Goal: Information Seeking & Learning: Learn about a topic

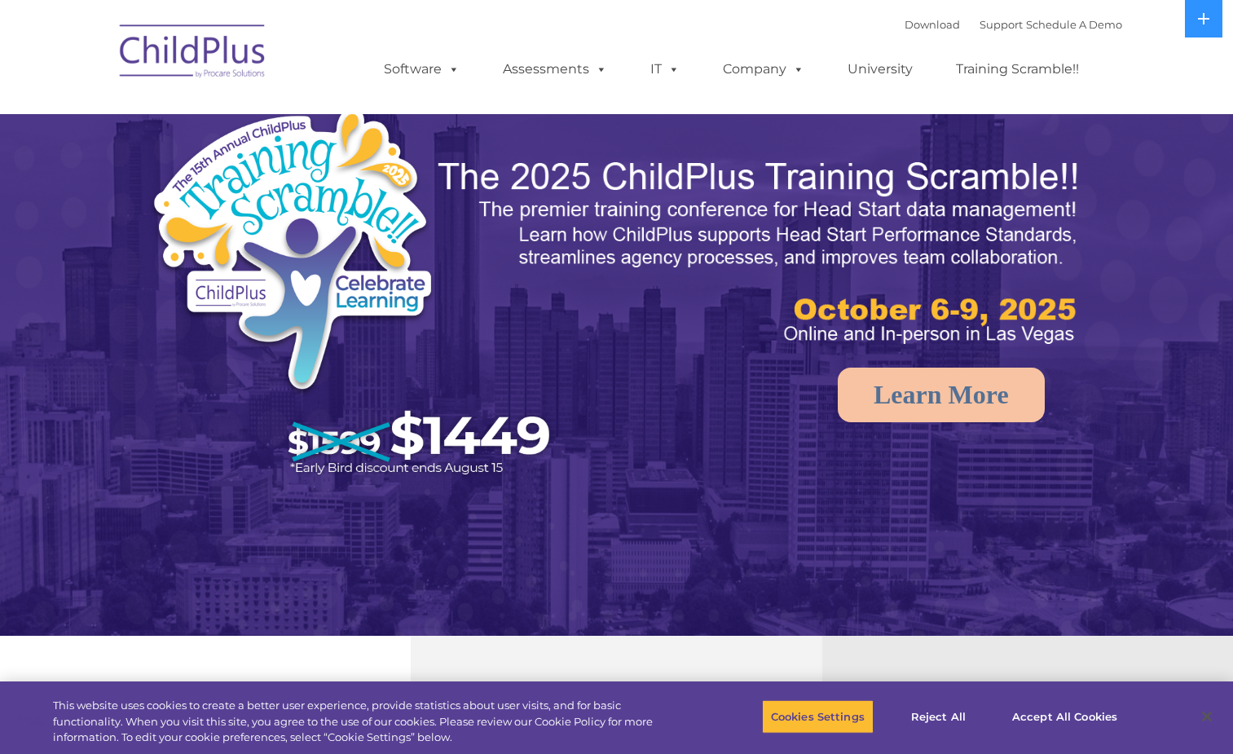
select select "MEDIUM"
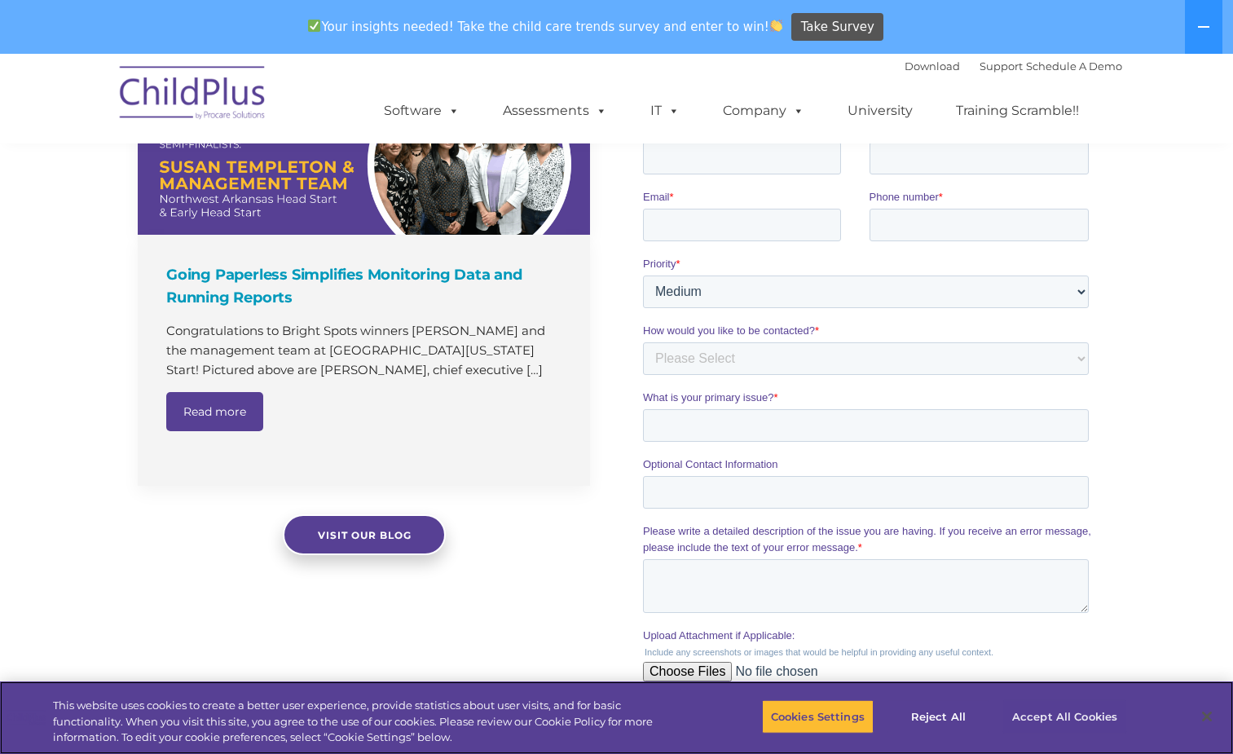
scroll to position [1165, 0]
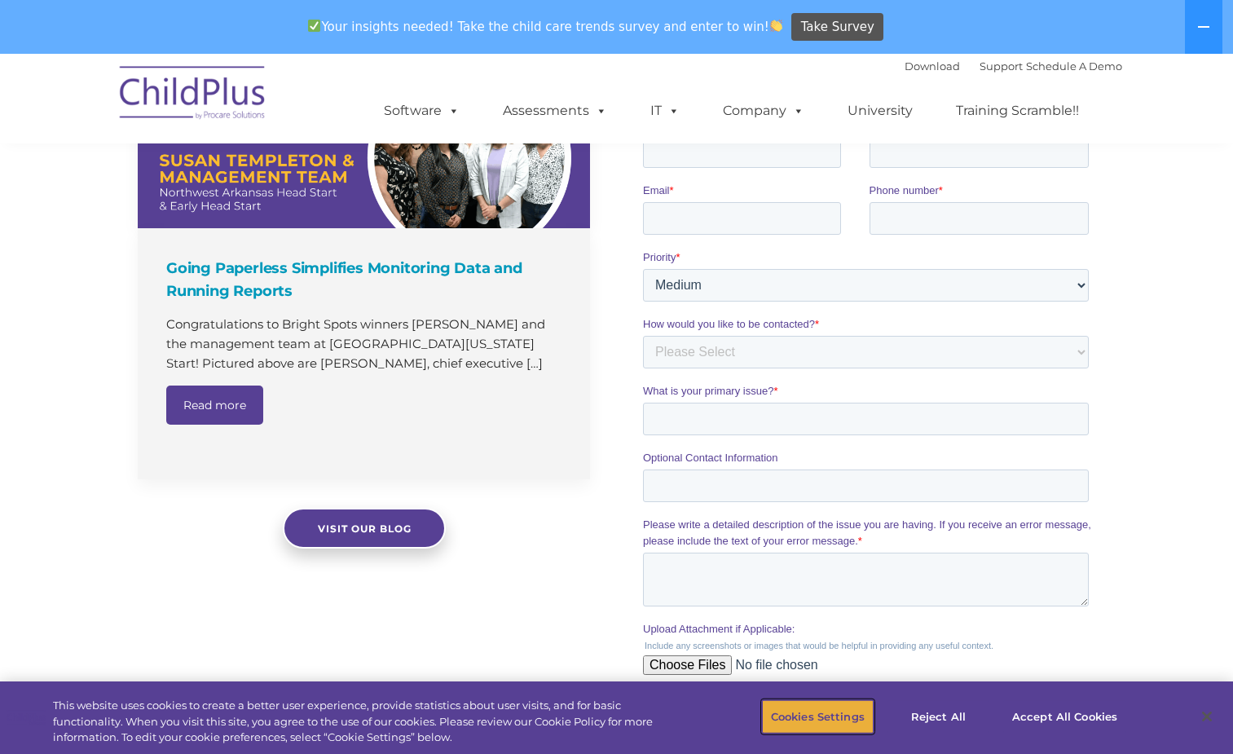
click at [838, 716] on button "Cookies Settings" at bounding box center [818, 716] width 112 height 34
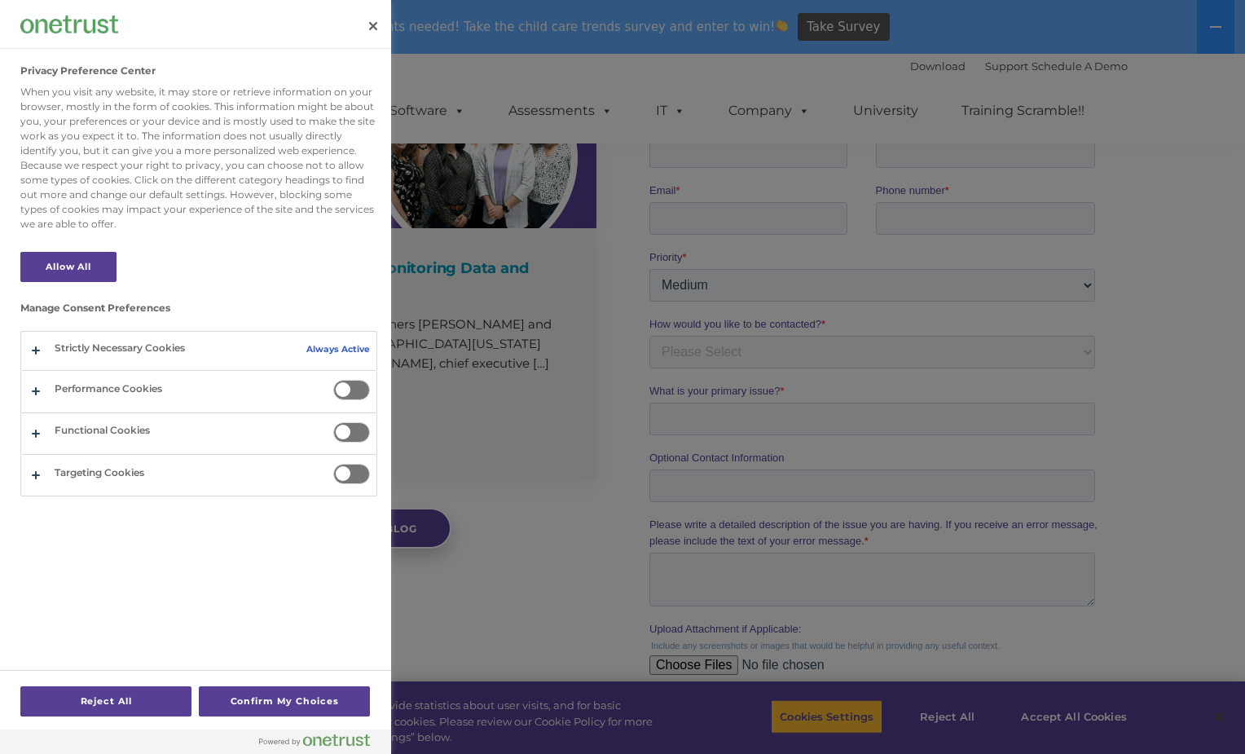
click at [355, 21] on div "Privacy Preference Center" at bounding box center [195, 24] width 391 height 49
click at [372, 24] on button "Close" at bounding box center [373, 26] width 36 height 36
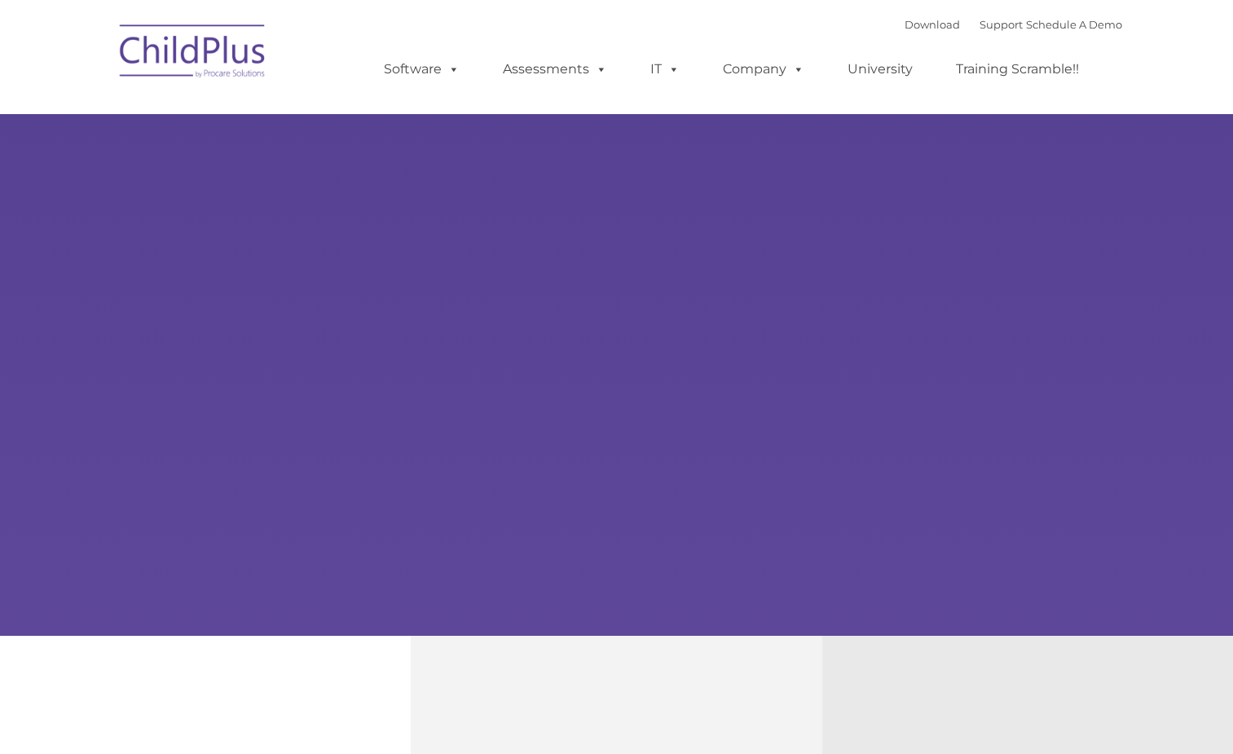
select select "MEDIUM"
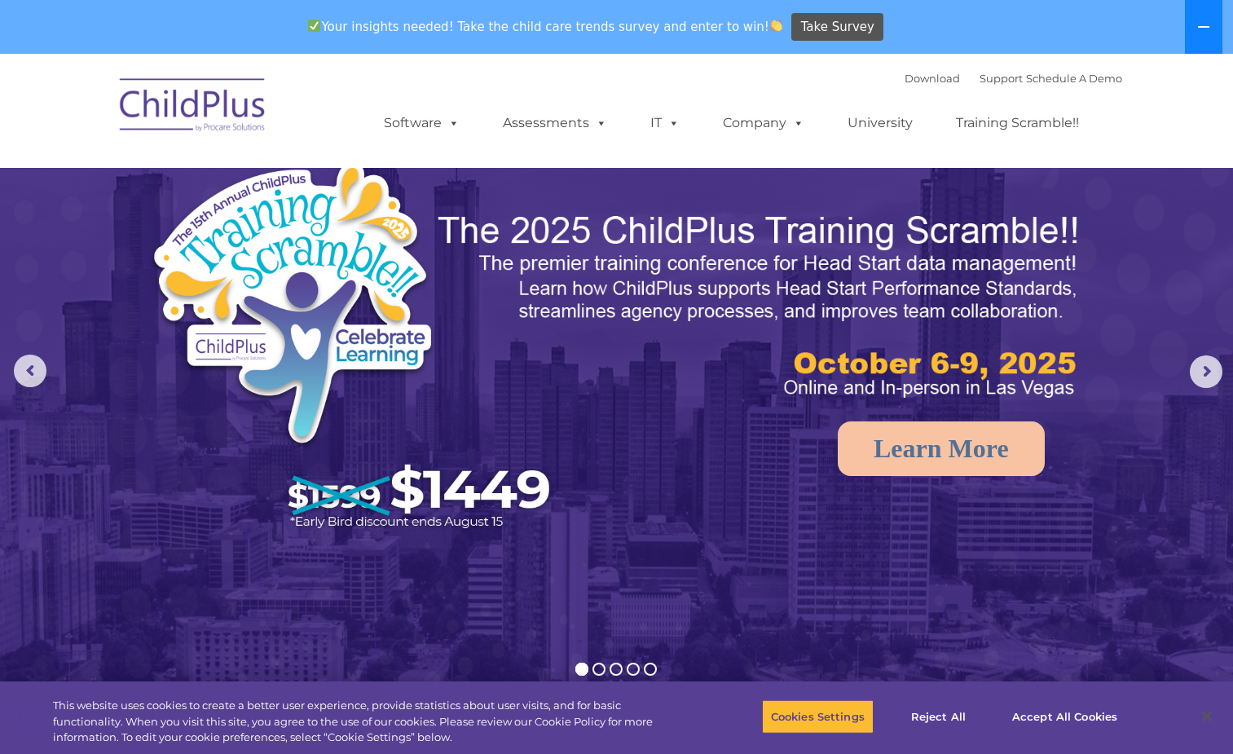
click at [1198, 19] on button at bounding box center [1203, 27] width 37 height 54
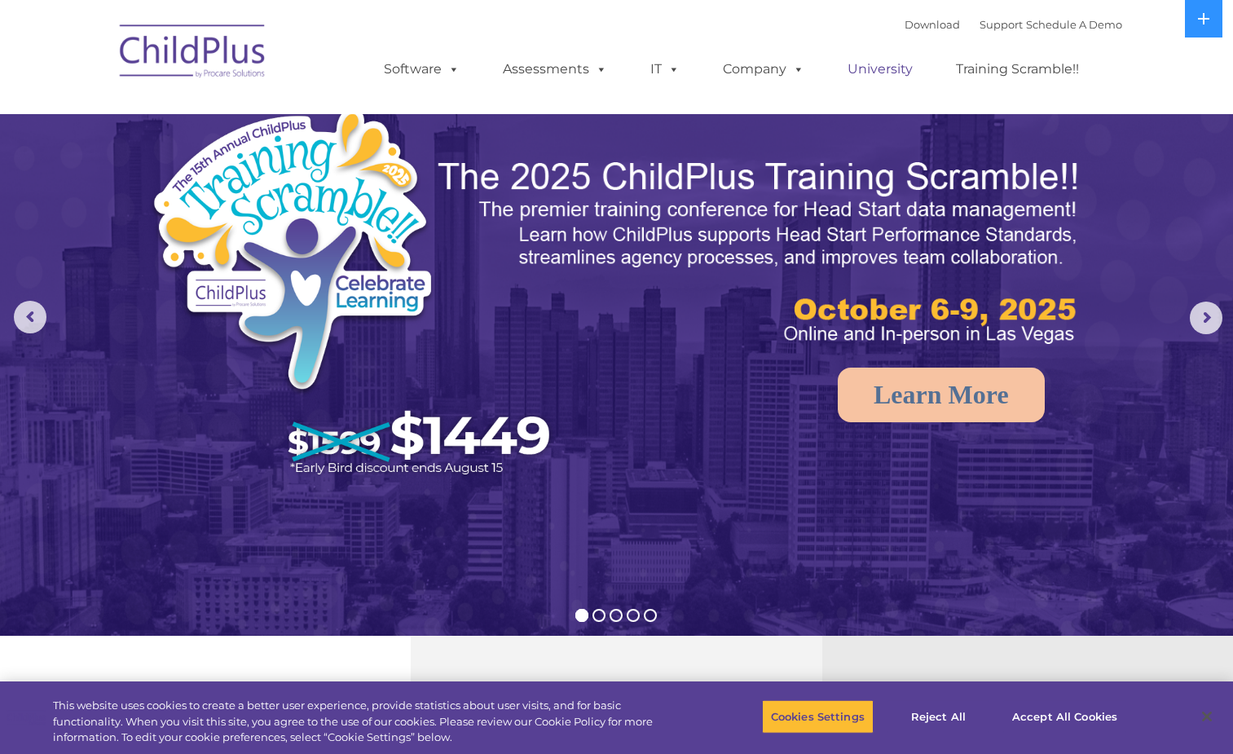
click at [857, 74] on link "University" at bounding box center [880, 69] width 98 height 33
click at [739, 71] on link "Company" at bounding box center [764, 69] width 114 height 33
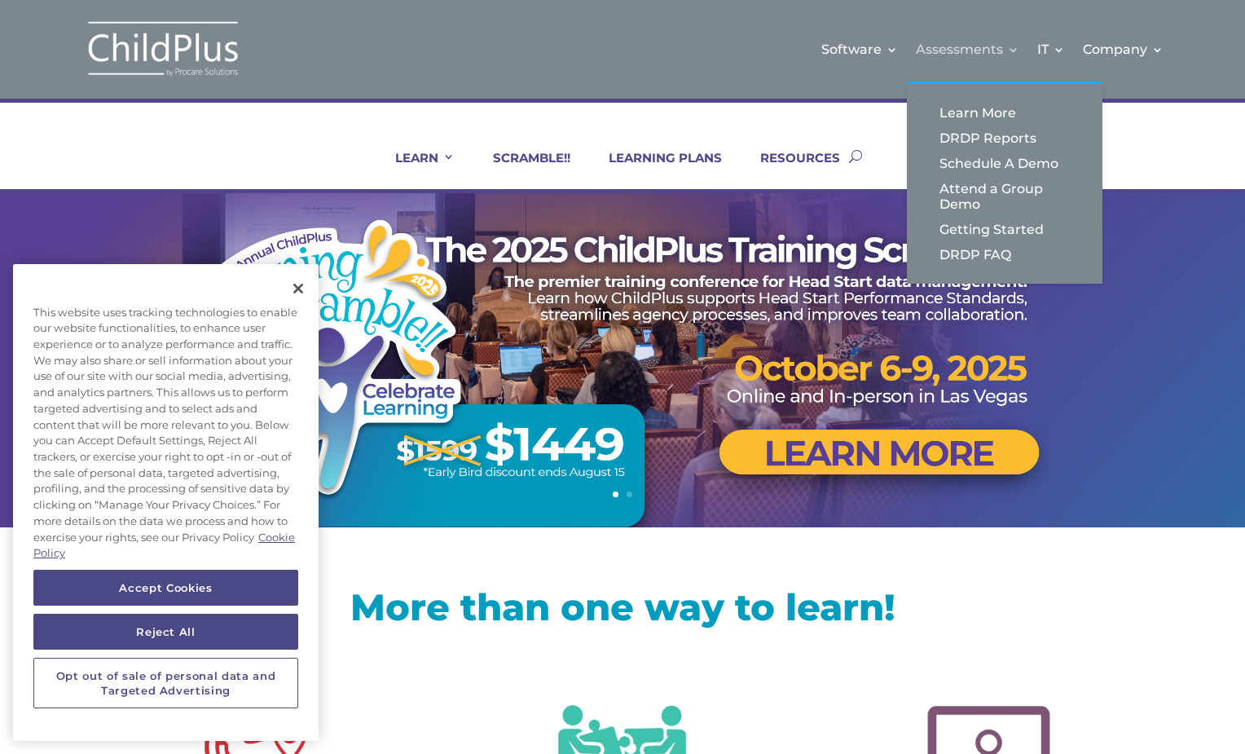
click at [965, 56] on link "Assessments" at bounding box center [968, 49] width 104 height 66
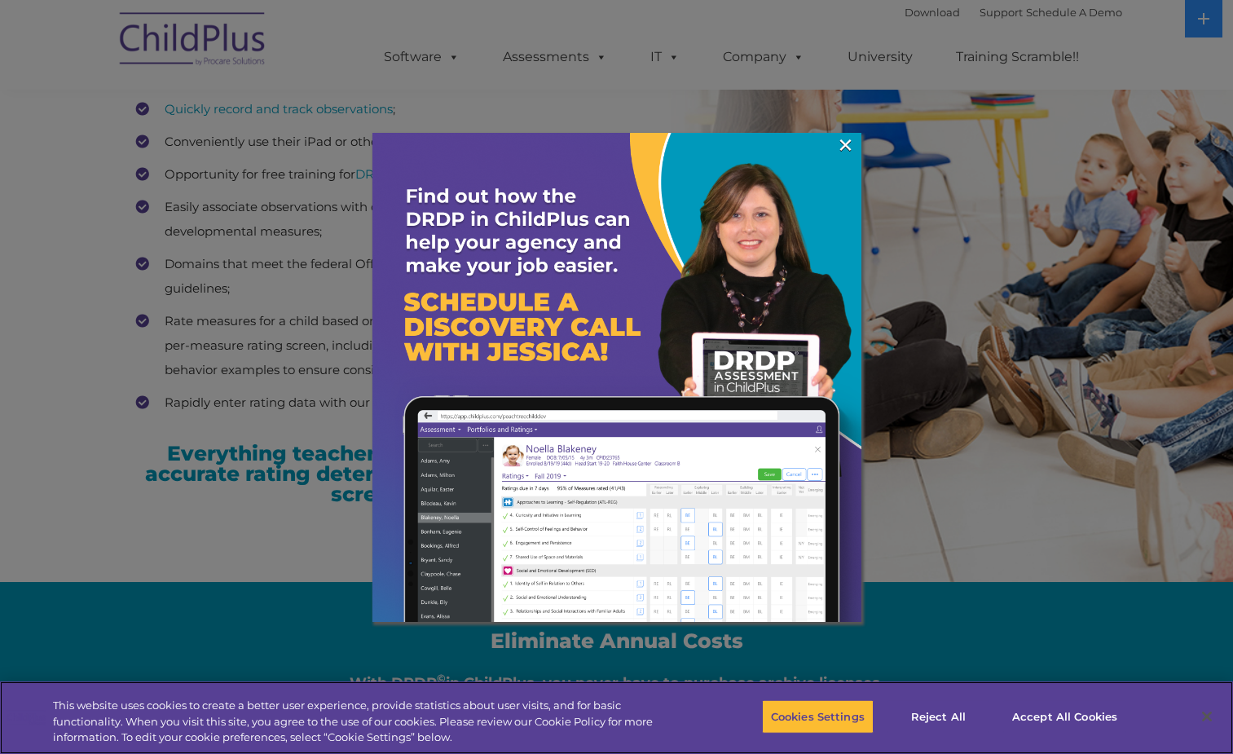
scroll to position [2298, 0]
